Goal: Task Accomplishment & Management: Use online tool/utility

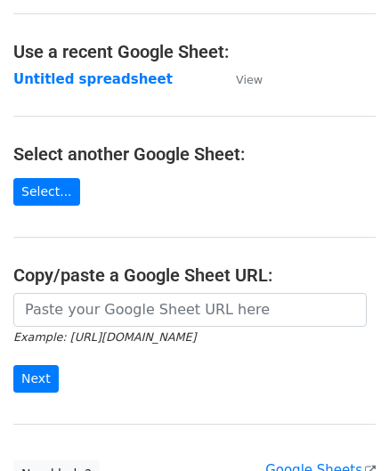
scroll to position [89, 0]
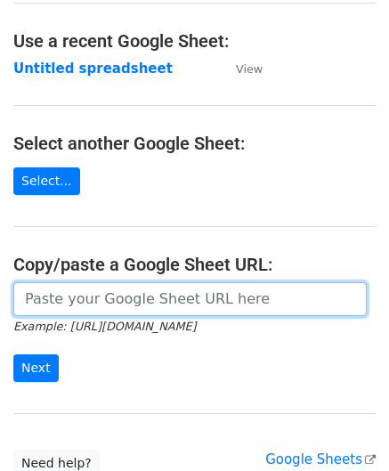
click at [130, 291] on input "url" at bounding box center [189, 299] width 353 height 34
paste input "[URL][DOMAIN_NAME]"
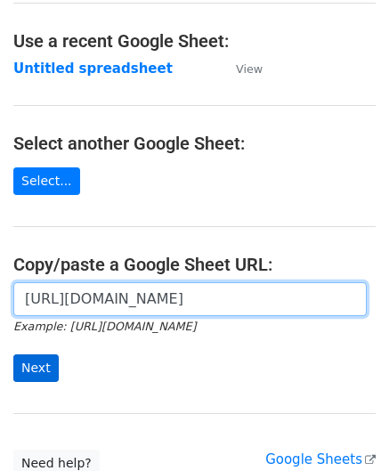
type input "[URL][DOMAIN_NAME]"
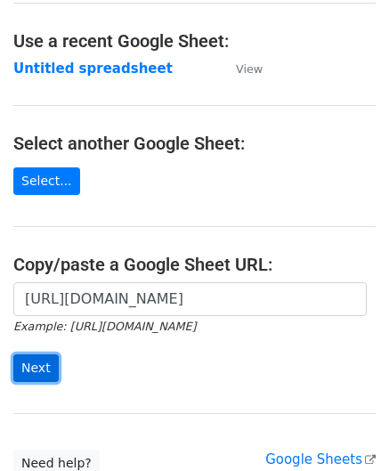
click at [28, 364] on input "Next" at bounding box center [35, 368] width 45 height 28
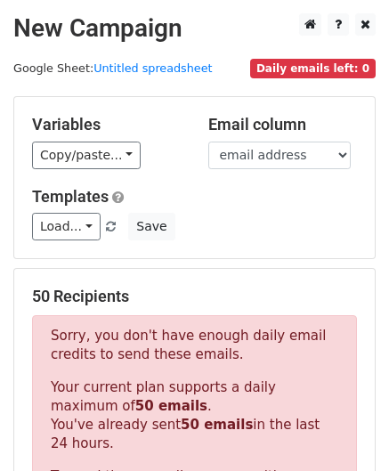
scroll to position [484, 0]
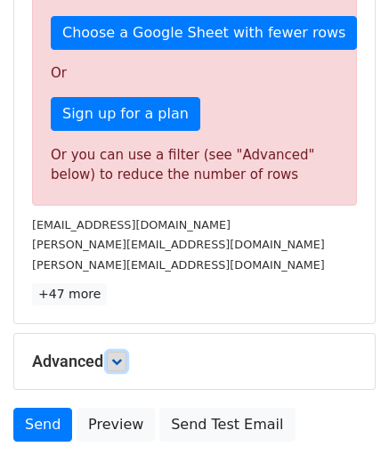
click at [126, 352] on link at bounding box center [117, 362] width 20 height 20
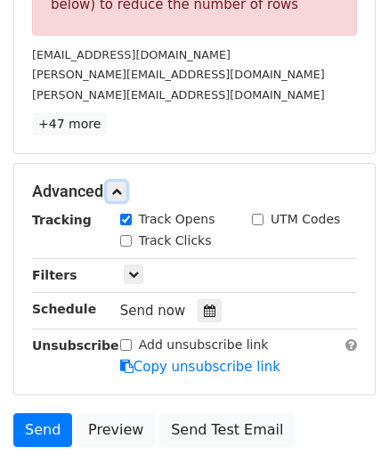
scroll to position [662, 0]
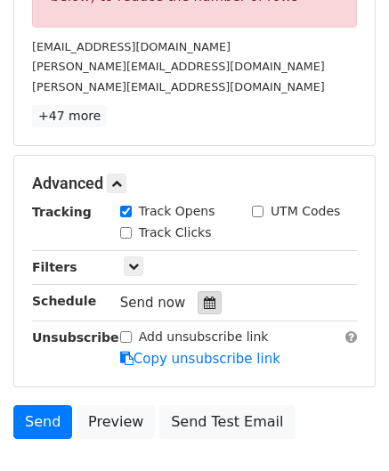
click at [204, 296] on icon at bounding box center [210, 302] width 12 height 12
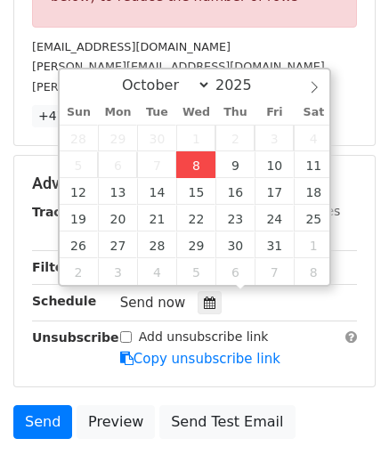
type input "2025-10-08 12:00"
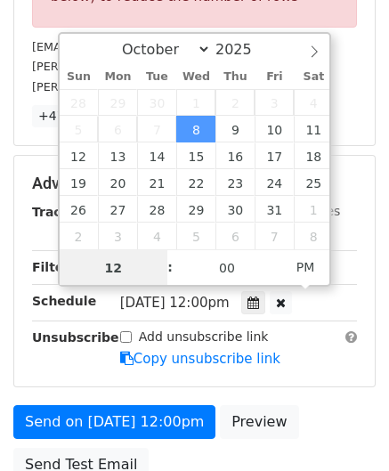
paste input "6"
type input "6"
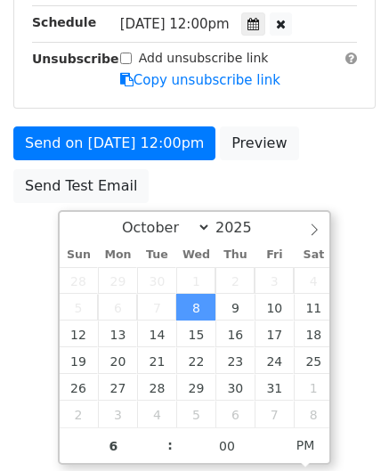
type input "2025-10-08 18:00"
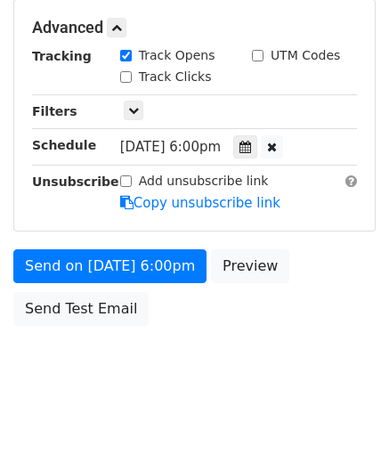
scroll to position [816, 0]
